Goal: Information Seeking & Learning: Learn about a topic

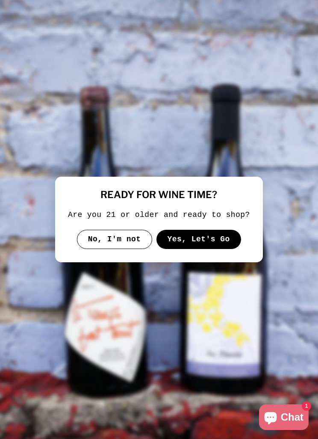
click at [217, 246] on button "Yes, Let's Go" at bounding box center [199, 240] width 85 height 20
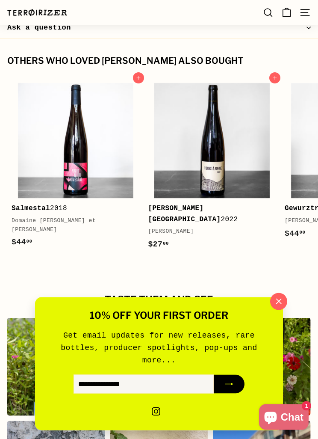
click at [283, 308] on icon "button" at bounding box center [279, 302] width 12 height 12
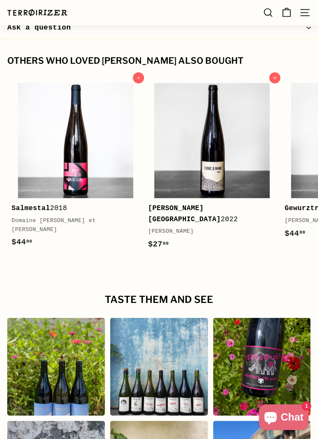
click at [83, 160] on img at bounding box center [76, 141] width 116 height 116
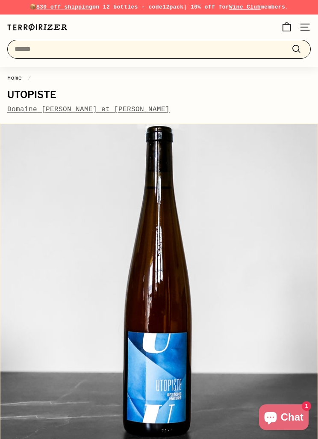
click at [216, 48] on input "Search" at bounding box center [159, 49] width 304 height 19
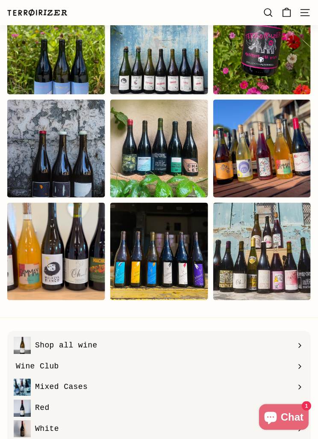
scroll to position [1478, 0]
click at [170, 239] on div "Instagram post opens in a popup" at bounding box center [159, 251] width 98 height 98
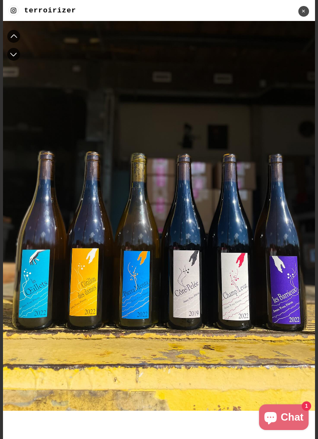
scroll to position [0, 0]
click at [303, 15] on div "✕" at bounding box center [304, 11] width 11 height 11
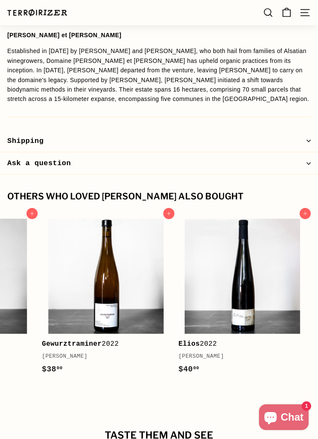
scroll to position [0, 517]
click at [297, 160] on button "Ask a question" at bounding box center [159, 163] width 318 height 22
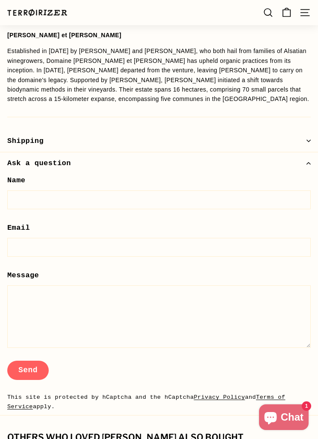
click at [301, 161] on button "Ask a question" at bounding box center [159, 163] width 318 height 22
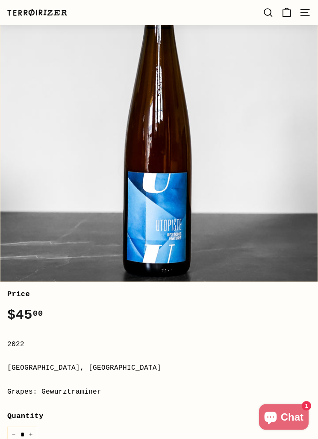
scroll to position [107, 0]
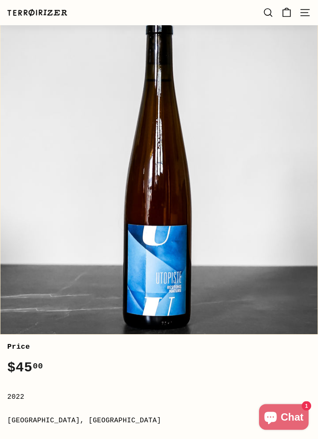
click at [262, 12] on link "Search" at bounding box center [269, 12] width 20 height 25
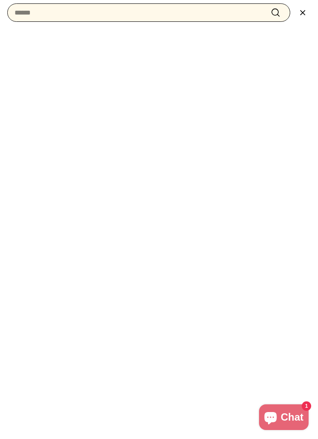
click at [189, 16] on input "Search" at bounding box center [148, 12] width 283 height 19
type input "******"
click at [276, 12] on button ".cls-1{fill:none;stroke:#000;stroke-miterlimit:10;stroke-width:2px} Search" at bounding box center [276, 12] width 16 height 12
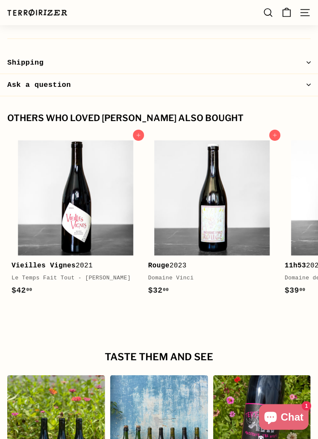
scroll to position [1055, 0]
click at [82, 210] on img at bounding box center [76, 198] width 116 height 116
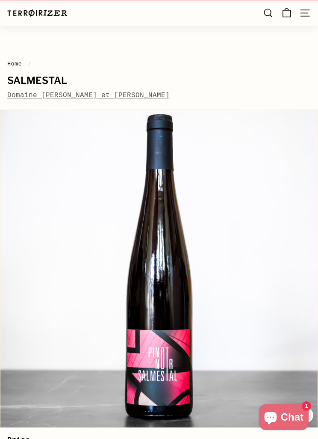
scroll to position [0, 0]
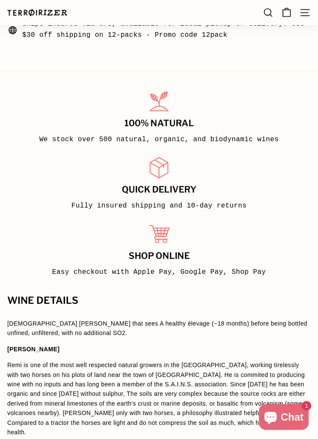
scroll to position [697, 0]
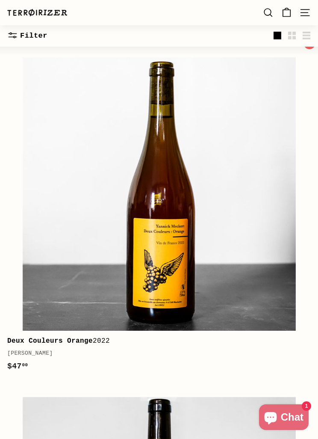
scroll to position [135, 0]
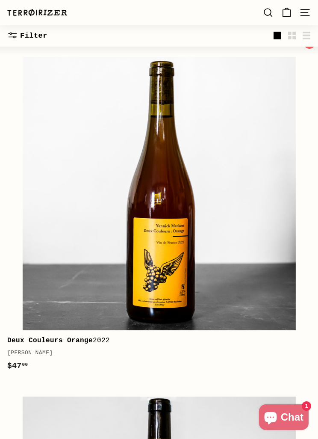
click at [36, 217] on img at bounding box center [160, 194] width 274 height 274
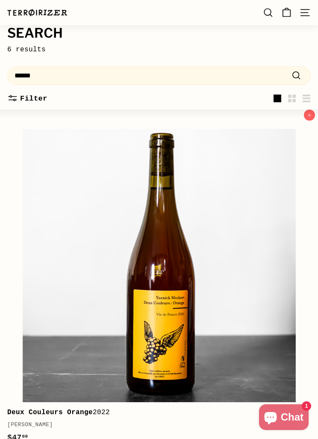
scroll to position [0, 0]
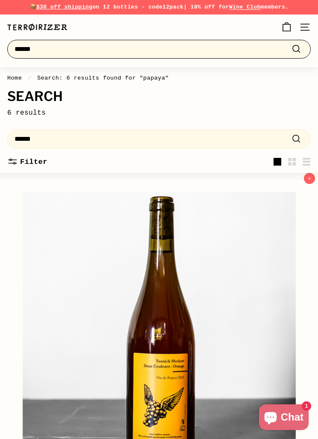
click at [258, 48] on input "******" at bounding box center [159, 49] width 304 height 19
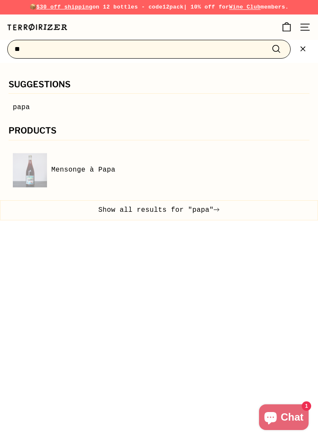
type input "*"
type input "********"
click at [277, 49] on button ".cls-1{fill:none;stroke:#000;stroke-miterlimit:10;stroke-width:2px} Search" at bounding box center [277, 49] width 16 height 12
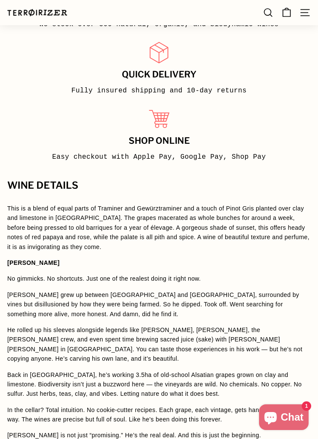
scroll to position [811, 0]
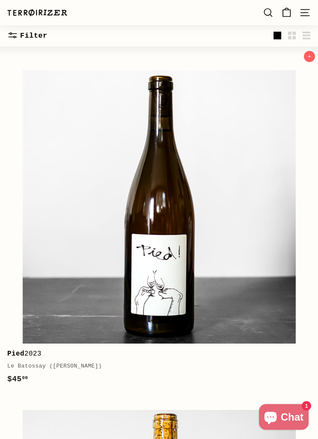
scroll to position [1141, 0]
click at [232, 194] on img at bounding box center [160, 207] width 274 height 274
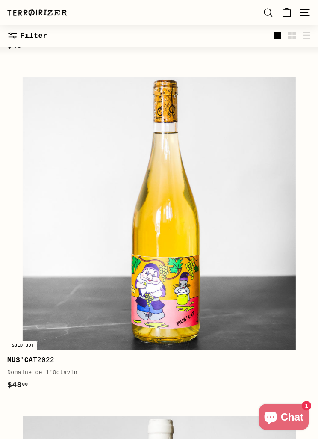
scroll to position [1475, 0]
click at [242, 185] on img at bounding box center [160, 214] width 274 height 274
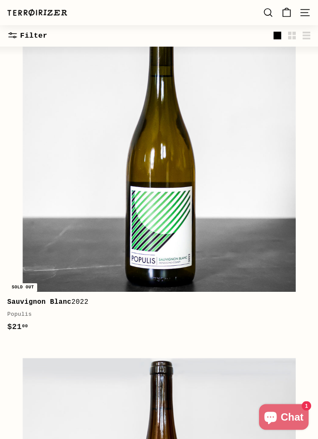
scroll to position [2552, 0]
click at [258, 157] on img at bounding box center [160, 155] width 274 height 274
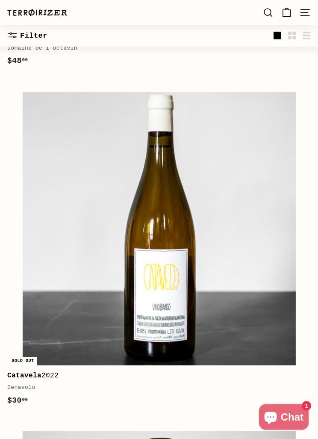
scroll to position [1592, 0]
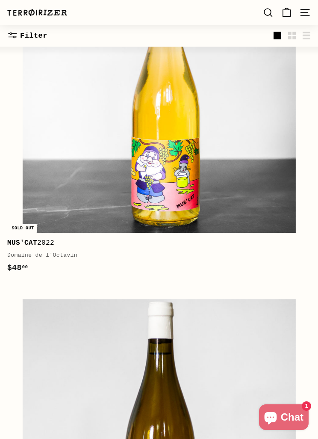
click at [271, 15] on icon at bounding box center [269, 13] width 8 height 8
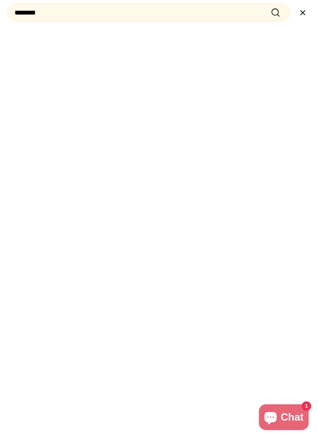
click at [280, 15] on icon ".cls-1{fill:none;stroke:#000;stroke-miterlimit:10;stroke-width:2px}" at bounding box center [276, 12] width 11 height 11
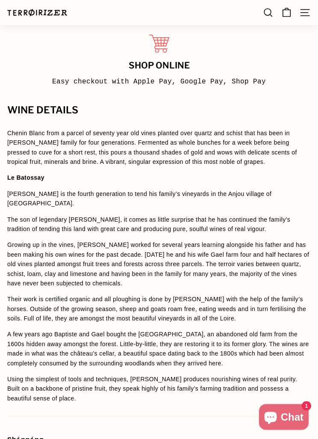
scroll to position [932, 0]
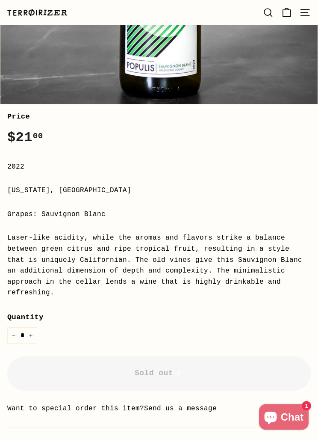
scroll to position [337, 0]
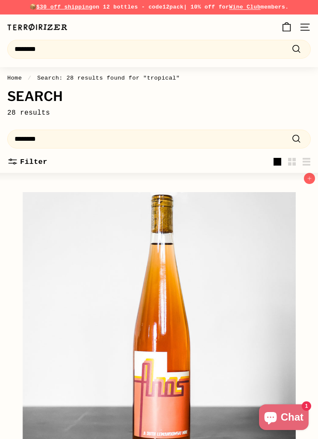
click at [299, 10] on p "📦 $30 off shipping on 12 bottles - code 12pack | 10% off for Wine Club members." at bounding box center [159, 7] width 304 height 9
click at [296, 50] on icon ".cls-1{fill:none;stroke:#000;stroke-miterlimit:10;stroke-width:2px}" at bounding box center [297, 49] width 11 height 11
click at [290, 50] on button ".cls-1{fill:none;stroke:#000;stroke-miterlimit:10;stroke-width:2px} Search" at bounding box center [297, 49] width 16 height 12
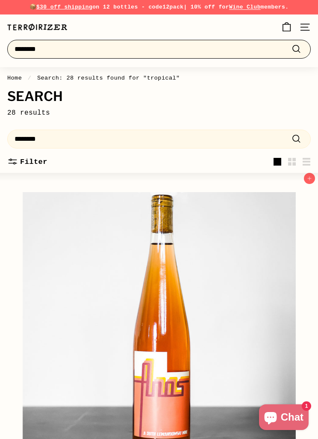
click at [234, 44] on input "********" at bounding box center [159, 49] width 304 height 19
click at [226, 46] on input "********" at bounding box center [159, 49] width 304 height 19
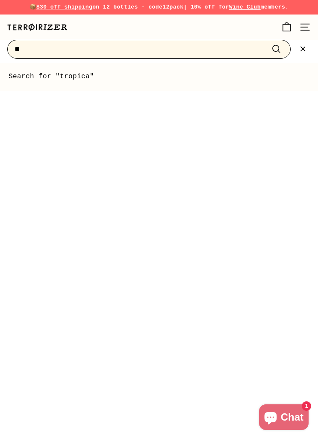
type input "*"
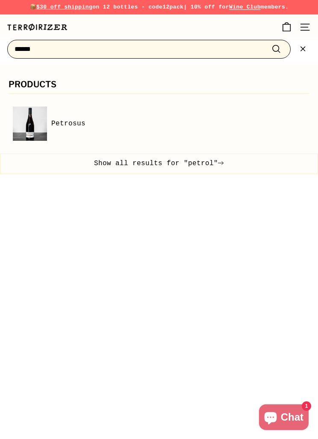
type input "******"
click at [277, 49] on button ".cls-1{fill:none;stroke:#000;stroke-miterlimit:10;stroke-width:2px} Search" at bounding box center [277, 49] width 16 height 12
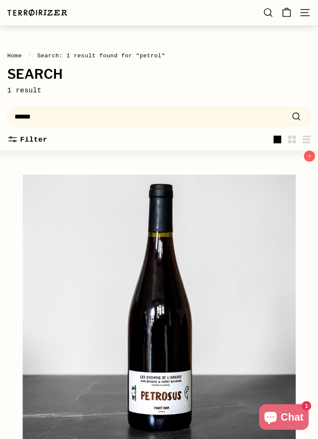
scroll to position [23, 0]
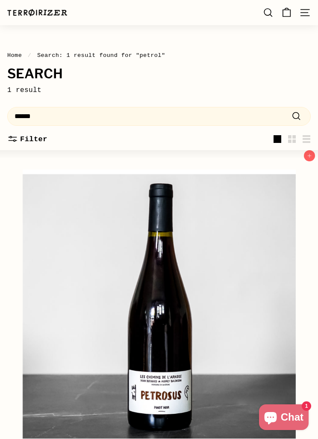
click at [271, 365] on img at bounding box center [160, 307] width 274 height 274
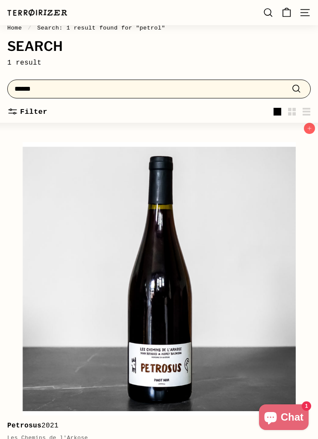
click at [259, 88] on input "******" at bounding box center [159, 89] width 304 height 19
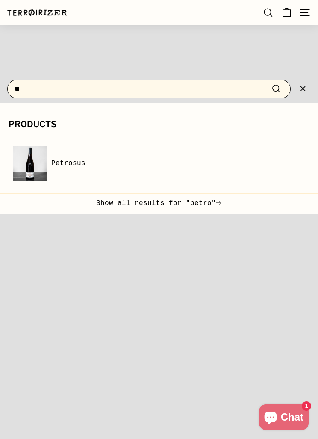
type input "*"
type input "********"
click at [277, 88] on button ".cls-1{fill:none;stroke:#000;stroke-miterlimit:10;stroke-width:2px} Search" at bounding box center [277, 89] width 16 height 12
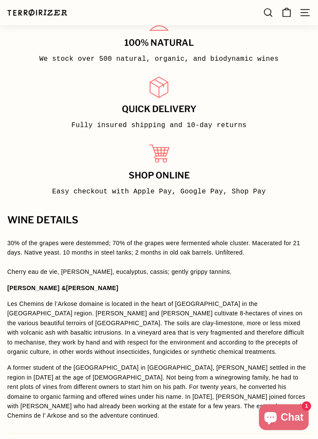
scroll to position [774, 0]
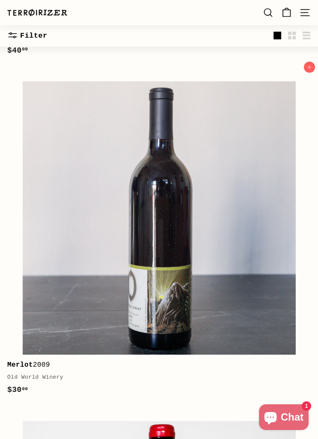
scroll to position [450, 0]
click at [253, 302] on img at bounding box center [160, 219] width 274 height 274
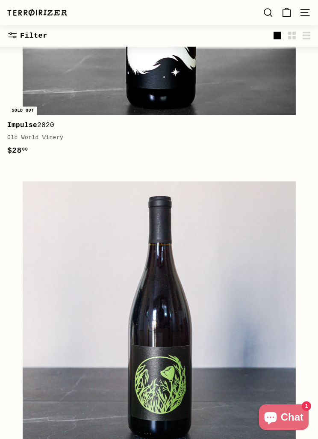
scroll to position [1369, 0]
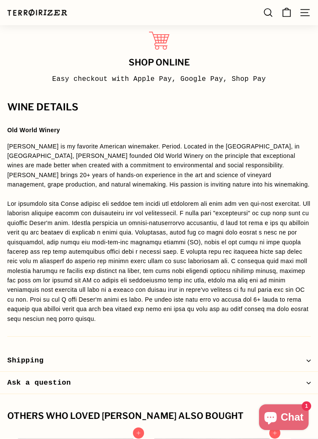
scroll to position [924, 0]
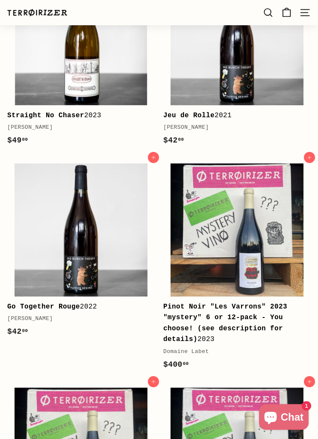
scroll to position [220, 0]
click at [273, 247] on img at bounding box center [237, 230] width 133 height 133
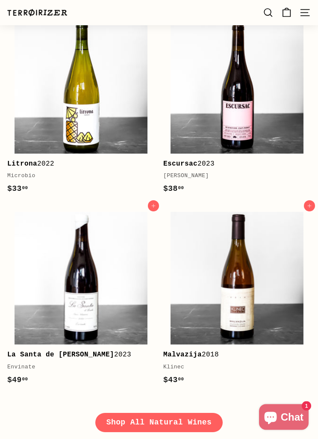
scroll to position [1405, 0]
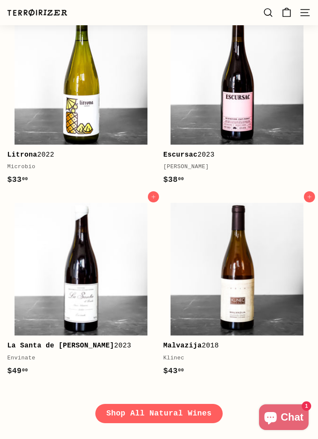
click at [259, 314] on img at bounding box center [237, 269] width 133 height 133
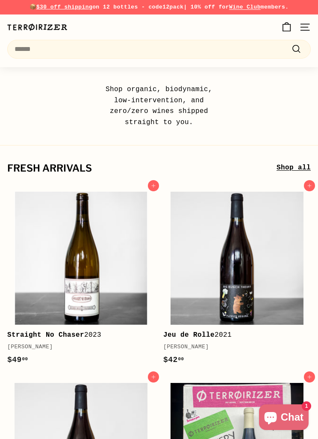
scroll to position [1432, 0]
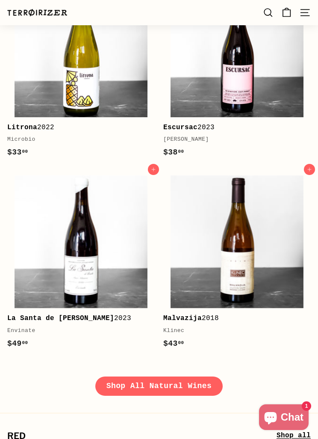
click at [182, 384] on link "Shop All Natural Wines" at bounding box center [159, 387] width 128 height 20
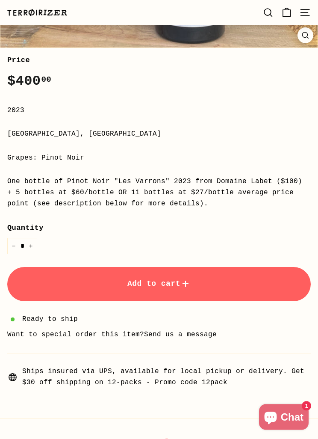
scroll to position [403, 0]
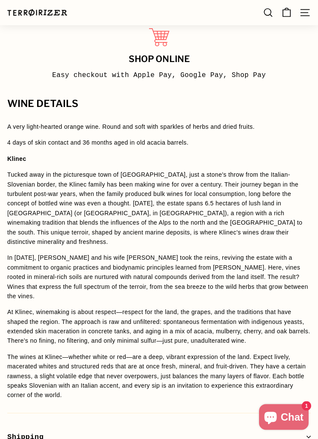
scroll to position [893, 0]
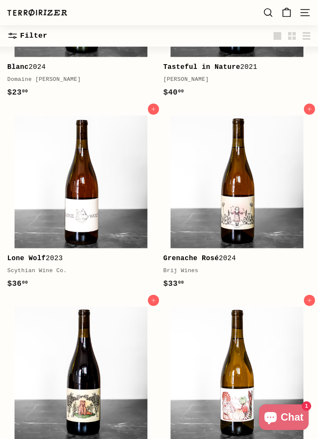
scroll to position [2799, 0]
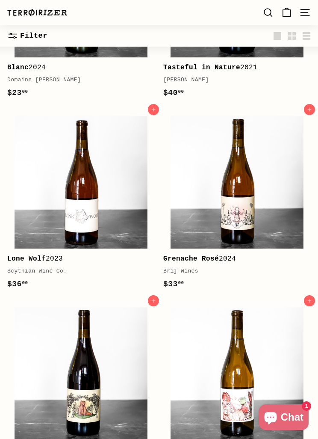
click at [252, 224] on img at bounding box center [237, 182] width 133 height 133
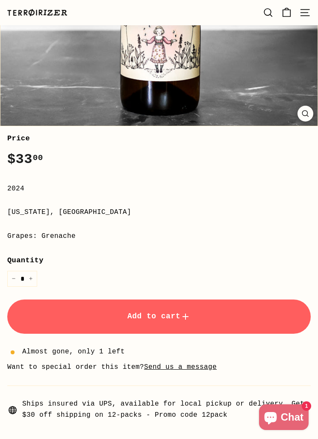
scroll to position [331, 0]
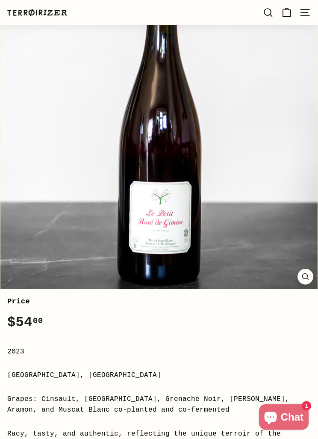
scroll to position [153, 0]
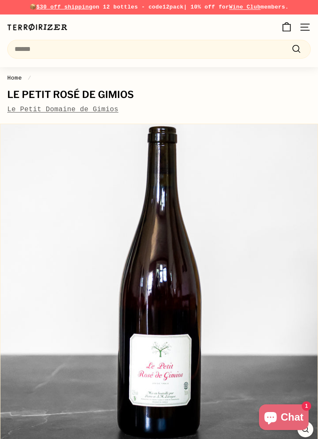
click at [96, 108] on link "Le Petit Domaine de Gimios" at bounding box center [62, 110] width 111 height 8
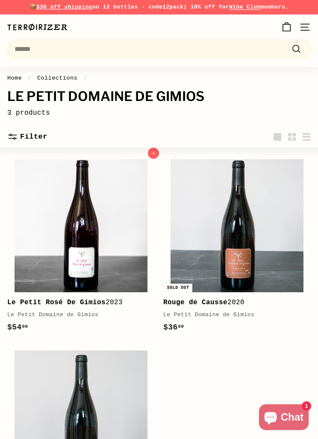
click at [251, 9] on link "Wine Club" at bounding box center [245, 7] width 32 height 6
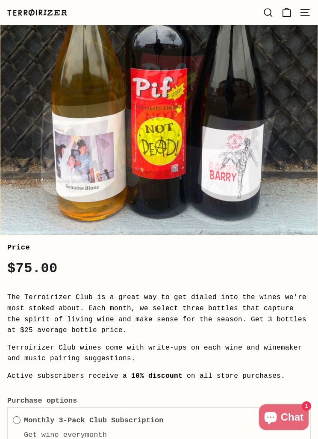
scroll to position [776, 0]
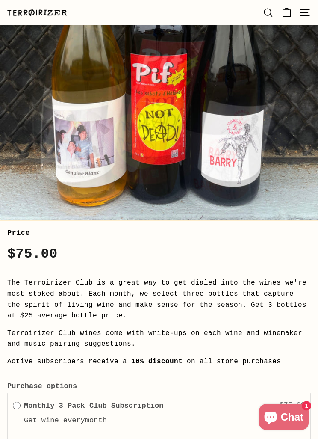
click at [0, 378] on html "Skip to content Pause slideshow Play slideshow 📦 $30 off shipping on 12 bottles…" at bounding box center [159, 386] width 318 height 2325
